Goal: Find specific page/section: Find specific page/section

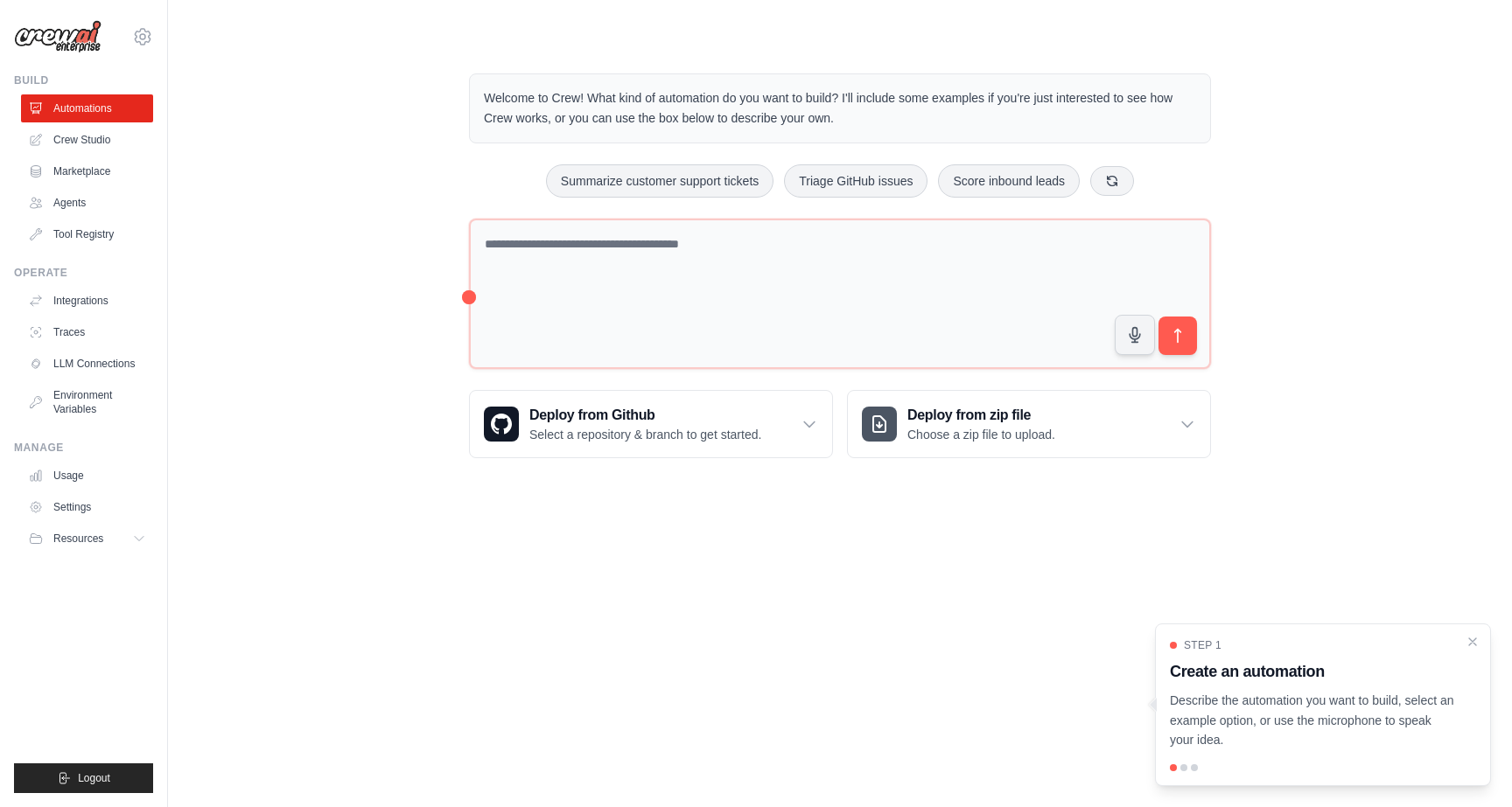
click at [277, 348] on div "Welcome to Crew! What kind of automation do you want to build? I'll include som…" at bounding box center [839, 265] width 1288 height 441
click at [54, 204] on link "Agents" at bounding box center [89, 202] width 132 height 28
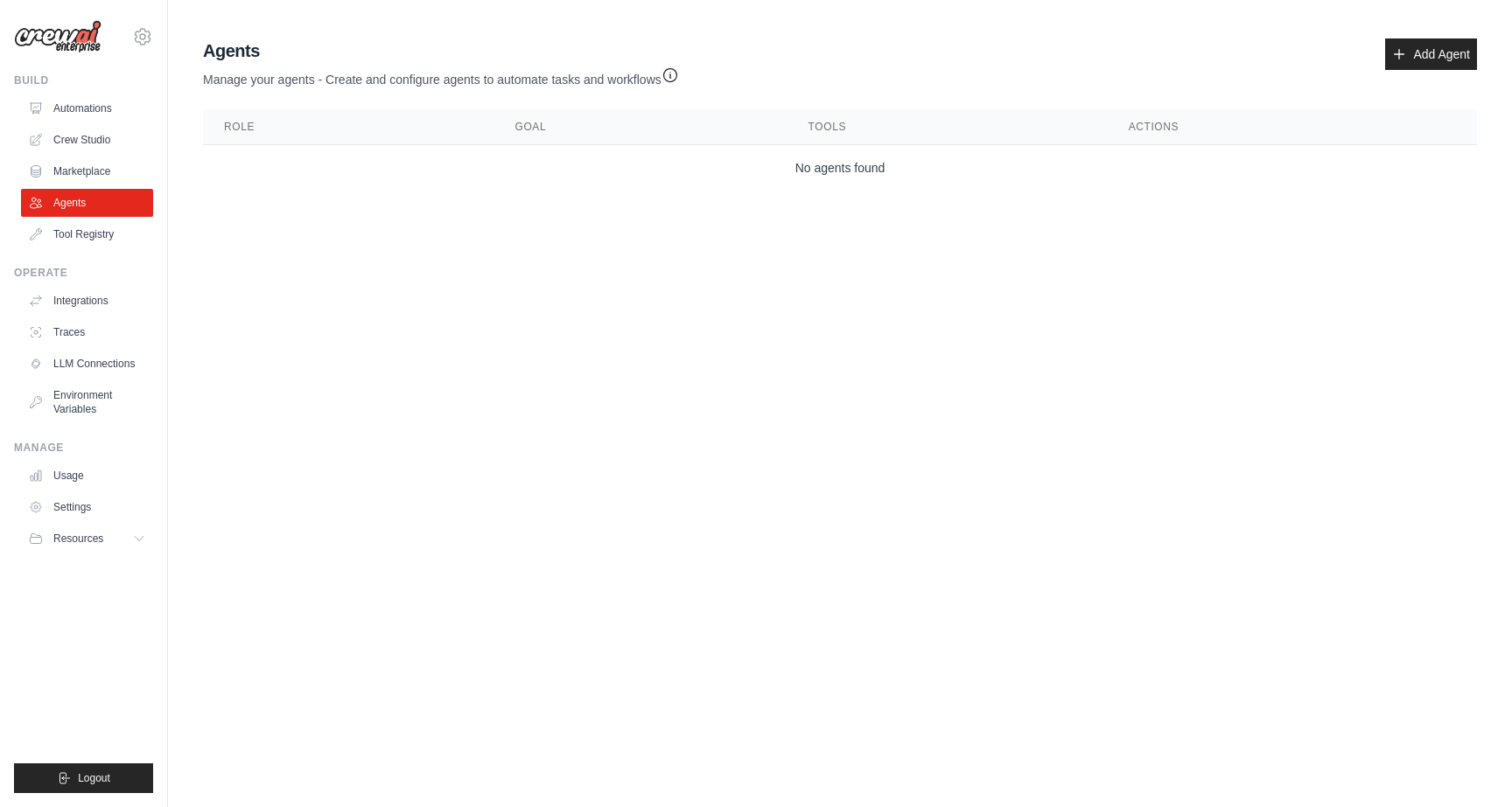
click at [45, 29] on img at bounding box center [58, 36] width 87 height 34
click at [60, 45] on img at bounding box center [58, 36] width 87 height 34
